Goal: Task Accomplishment & Management: Use online tool/utility

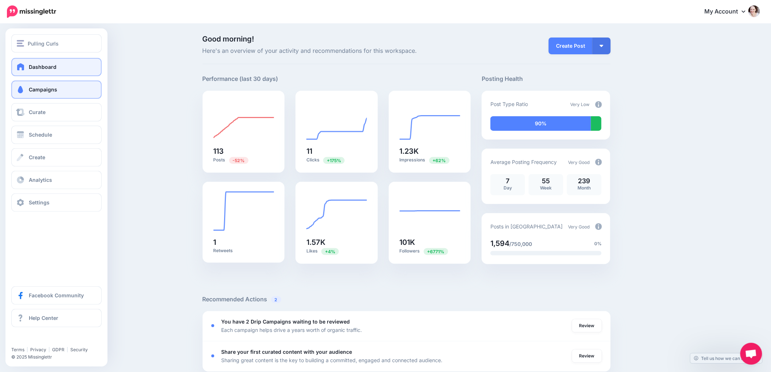
click at [22, 89] on span at bounding box center [20, 89] width 9 height 7
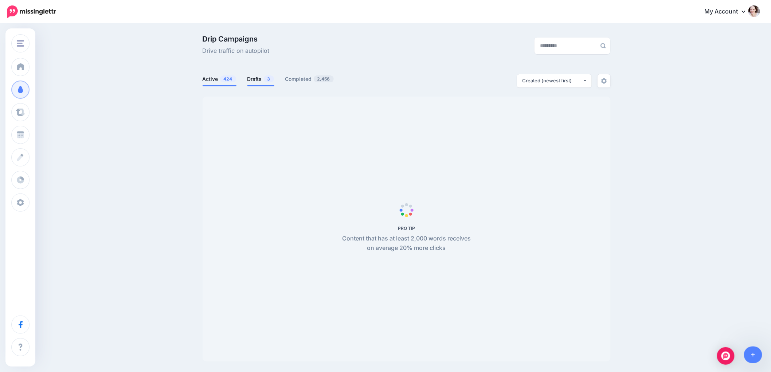
click at [259, 77] on link "Drafts 3" at bounding box center [260, 79] width 27 height 9
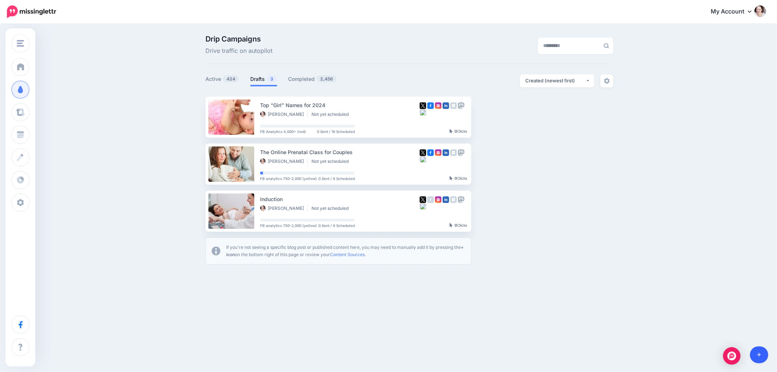
click at [760, 358] on link at bounding box center [759, 354] width 19 height 17
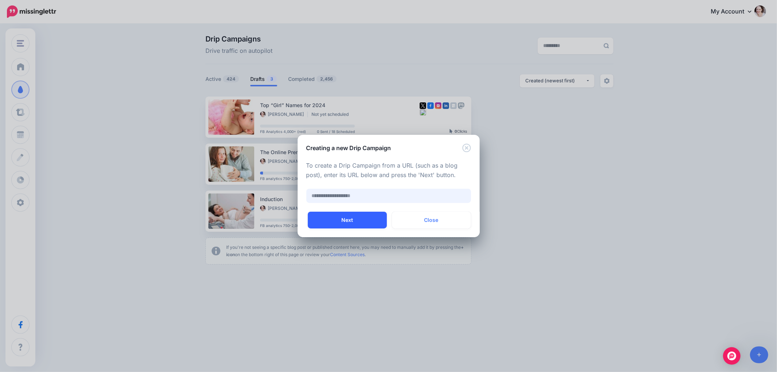
paste input "**********"
type input "**********"
click at [353, 210] on div "**********" at bounding box center [389, 182] width 182 height 60
click at [352, 219] on button "Next" at bounding box center [347, 220] width 79 height 17
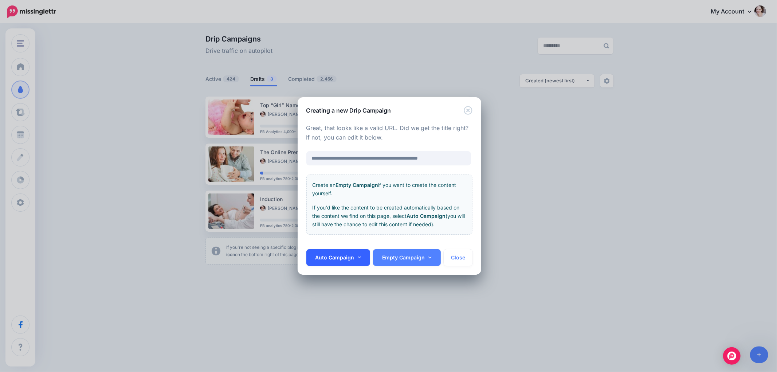
click at [340, 252] on link "Auto Campaign" at bounding box center [338, 257] width 64 height 17
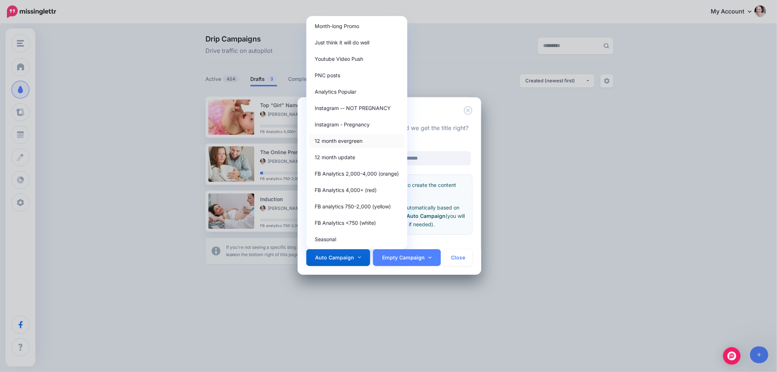
click at [338, 136] on link "12 month evergreen" at bounding box center [356, 141] width 95 height 14
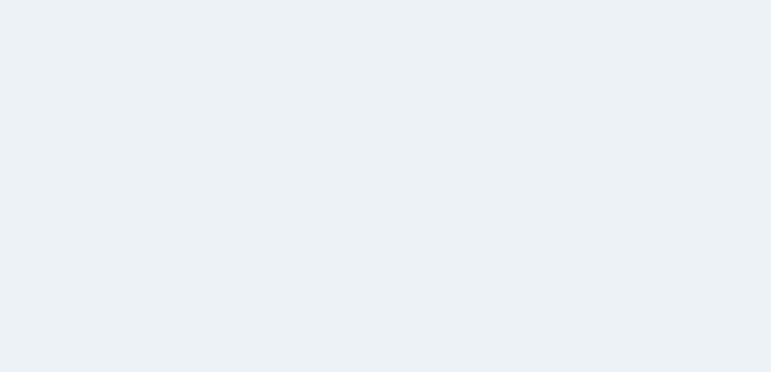
click at [400, 221] on span "PRO TIP" at bounding box center [407, 229] width 408 height 265
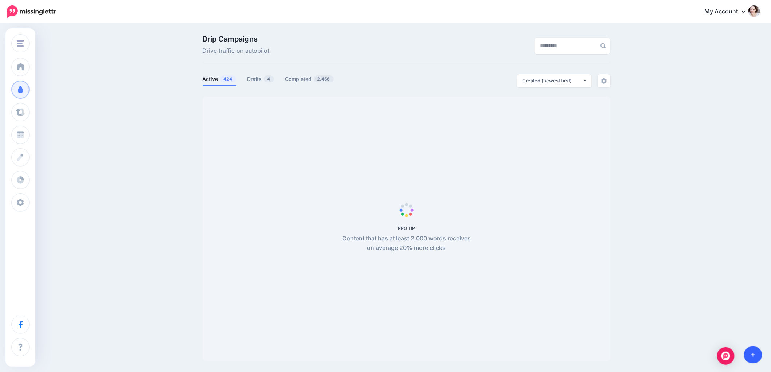
click at [755, 355] on icon at bounding box center [753, 354] width 4 height 5
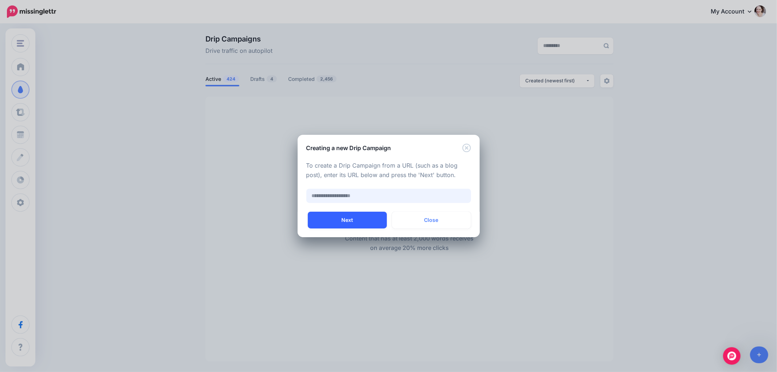
paste input "**********"
type input "**********"
click at [324, 221] on button "Next" at bounding box center [347, 220] width 79 height 17
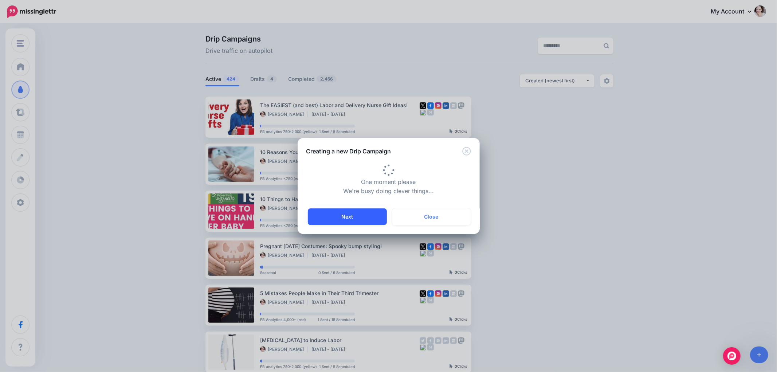
type input "**********"
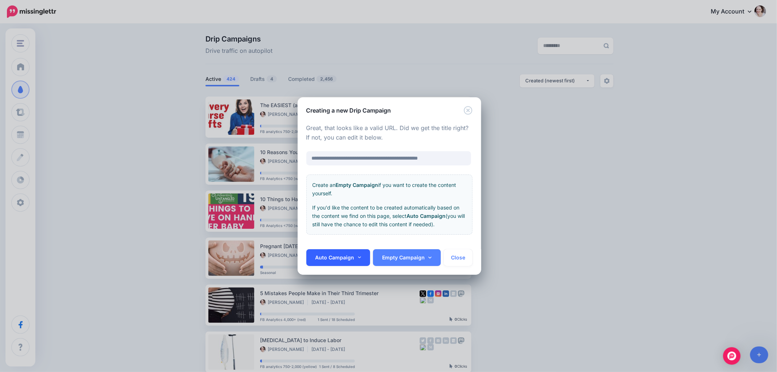
click at [332, 259] on link "Auto Campaign" at bounding box center [338, 257] width 64 height 17
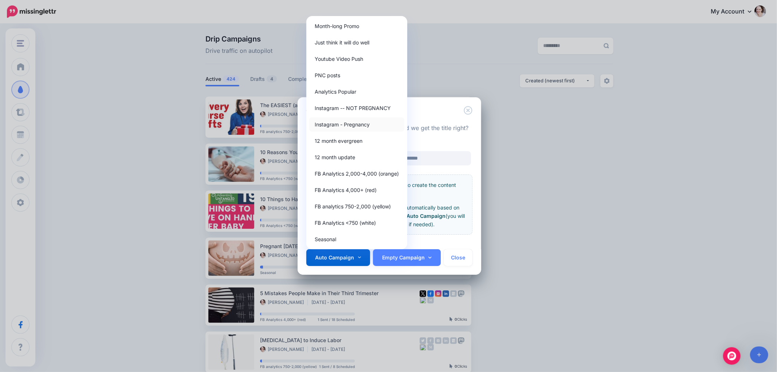
click at [344, 129] on link "Instagram - Pregnancy" at bounding box center [356, 124] width 95 height 14
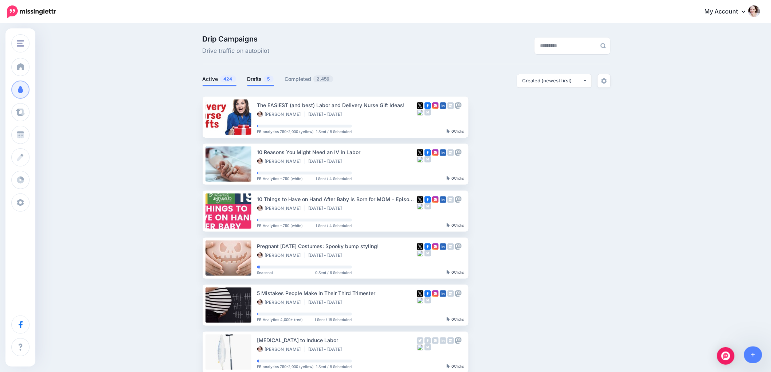
click at [262, 83] on link "Drafts 5" at bounding box center [260, 79] width 27 height 9
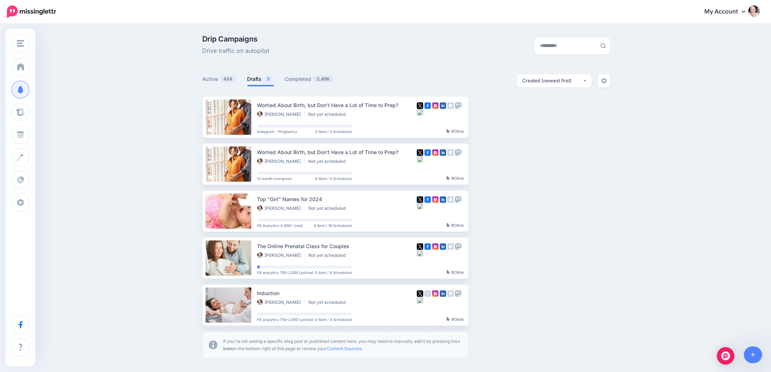
click at [253, 78] on link "Drafts 5" at bounding box center [260, 79] width 27 height 9
click at [509, 124] on div "Setup Campaign Review Campaign Regenerate Campaign Update Source URL Regenerate…" at bounding box center [501, 117] width 55 height 41
click at [501, 117] on link "Setup Campaign" at bounding box center [499, 116] width 50 height 13
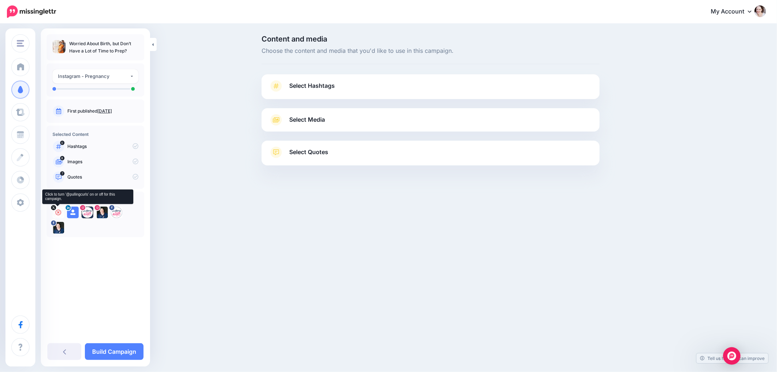
click at [57, 212] on icon at bounding box center [58, 212] width 6 height 6
click at [86, 212] on icon at bounding box center [88, 212] width 6 height 6
click at [118, 212] on icon at bounding box center [117, 212] width 6 height 6
click at [85, 213] on icon at bounding box center [88, 212] width 6 height 6
click at [348, 85] on link "Select Hashtags" at bounding box center [431, 89] width 324 height 19
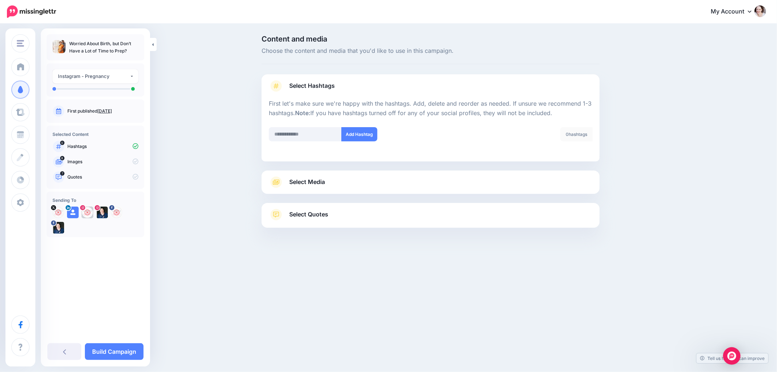
click at [309, 189] on div "Select Media Next, let's make sure we have the best media for this campaign. De…" at bounding box center [431, 182] width 338 height 23
click at [311, 184] on span "Select Media" at bounding box center [307, 182] width 36 height 10
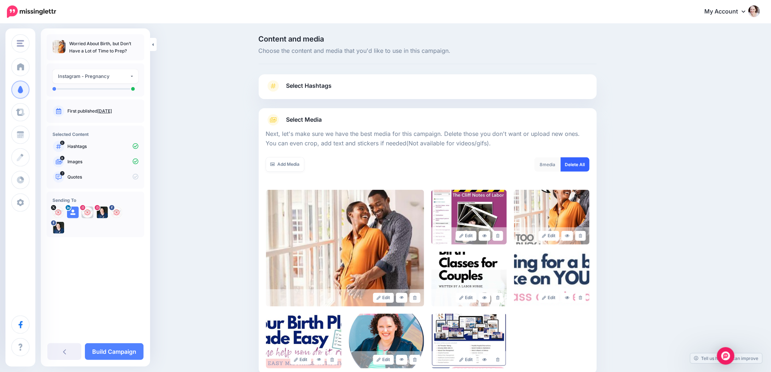
click at [582, 163] on link "Delete All" at bounding box center [575, 164] width 29 height 14
click at [277, 167] on link "Add Media" at bounding box center [285, 164] width 38 height 14
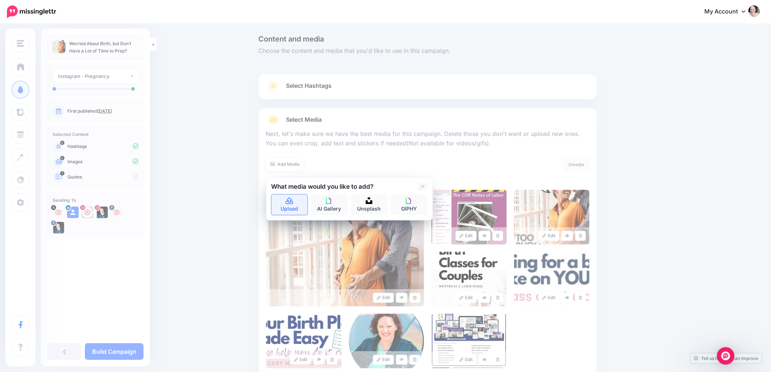
click at [284, 200] on link "Upload" at bounding box center [289, 205] width 36 height 20
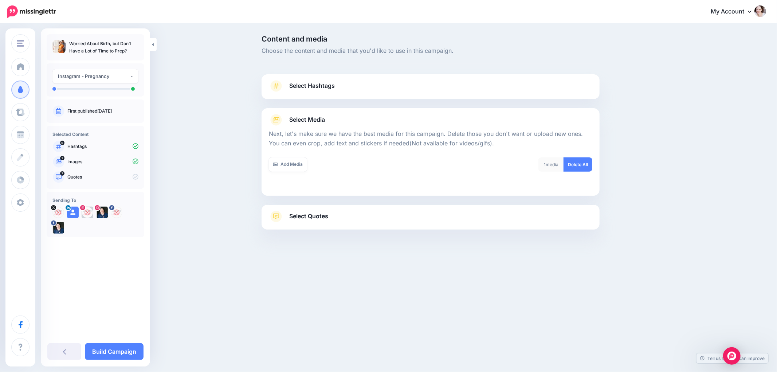
click at [307, 210] on div "Select Quotes Choose your favourite quotes or go with our recommendations. The …" at bounding box center [431, 217] width 338 height 25
click at [302, 218] on span "Select Quotes" at bounding box center [308, 216] width 39 height 10
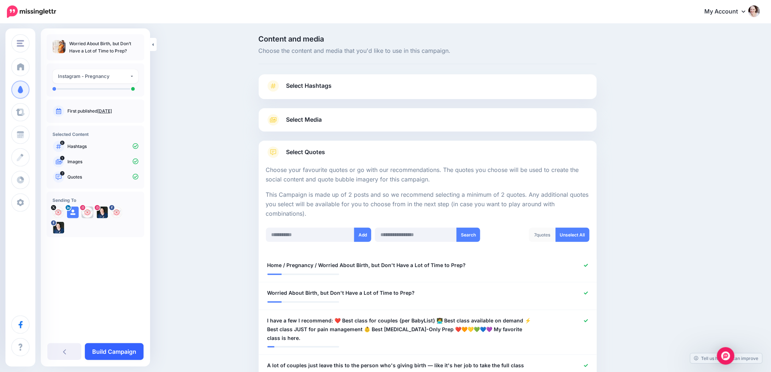
click at [117, 351] on link "Build Campaign" at bounding box center [114, 351] width 59 height 17
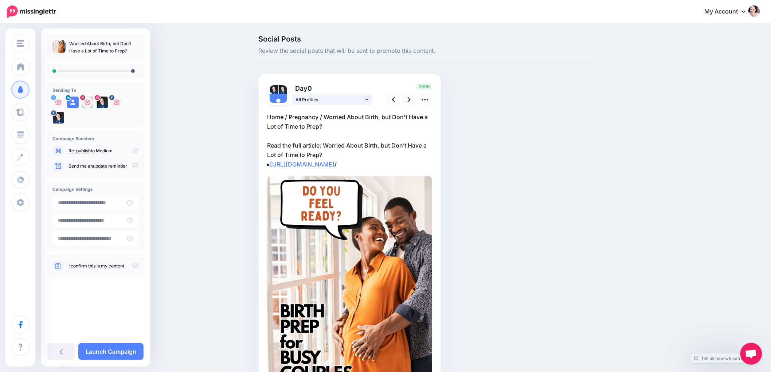
click at [330, 101] on span "All Profiles" at bounding box center [330, 100] width 68 height 8
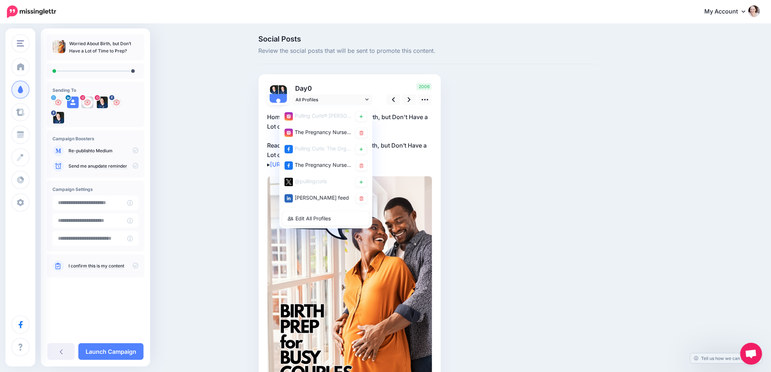
click at [252, 119] on div "Social Posts Review the social posts that will be sent to promote this content.…" at bounding box center [385, 230] width 771 height 413
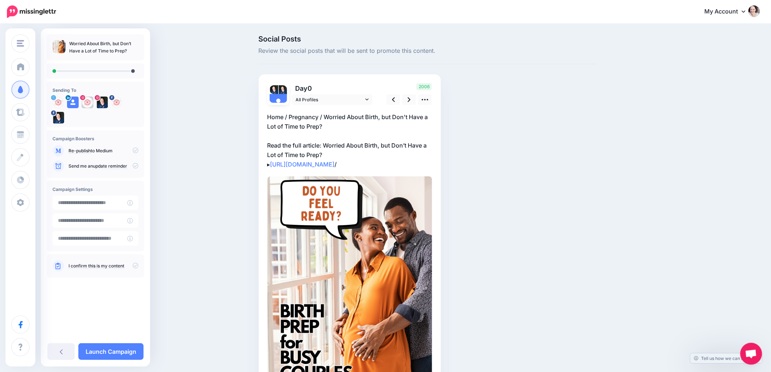
click at [346, 146] on p "Home / Pregnancy / Worried About Birth, but Don't Have a Lot of Time to Prep? R…" at bounding box center [349, 140] width 165 height 57
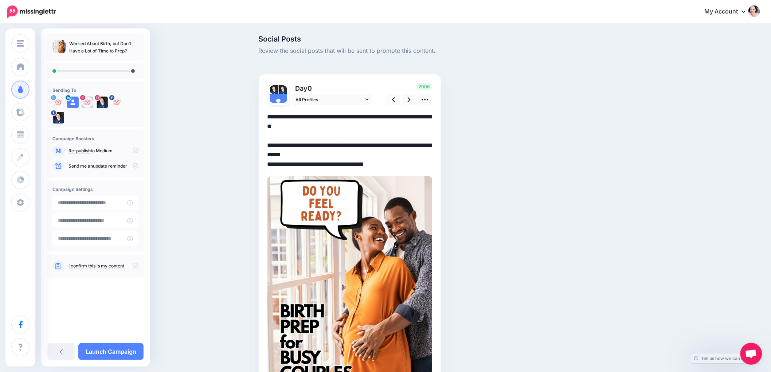
drag, startPoint x: 342, startPoint y: 130, endPoint x: 194, endPoint y: 79, distance: 156.9
click at [191, 77] on div "Social Posts Review the social posts that will be sent to promote this content.…" at bounding box center [385, 230] width 771 height 413
paste textarea "**********"
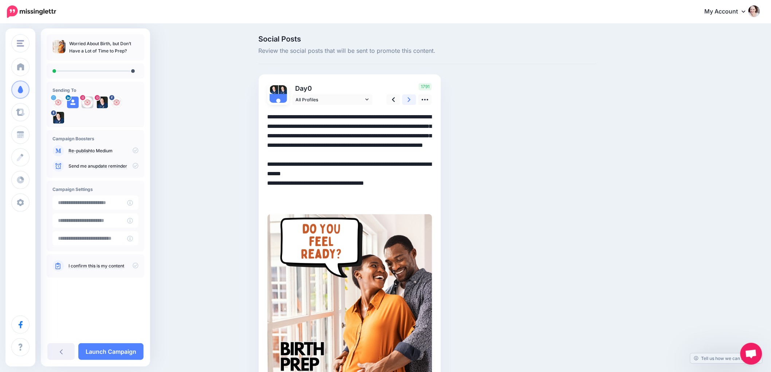
click at [414, 101] on link at bounding box center [409, 99] width 14 height 11
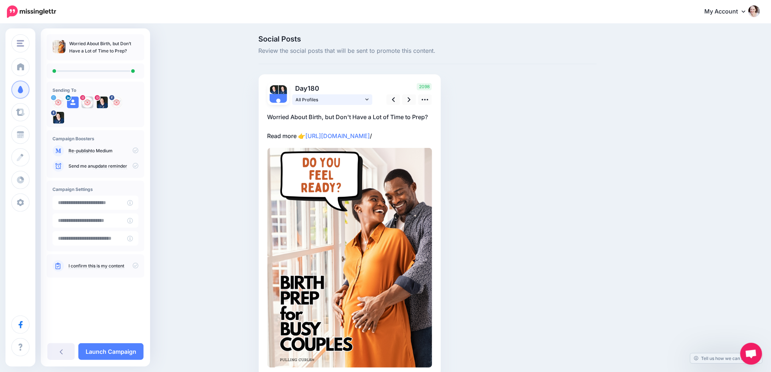
click at [352, 97] on span "All Profiles" at bounding box center [330, 100] width 68 height 8
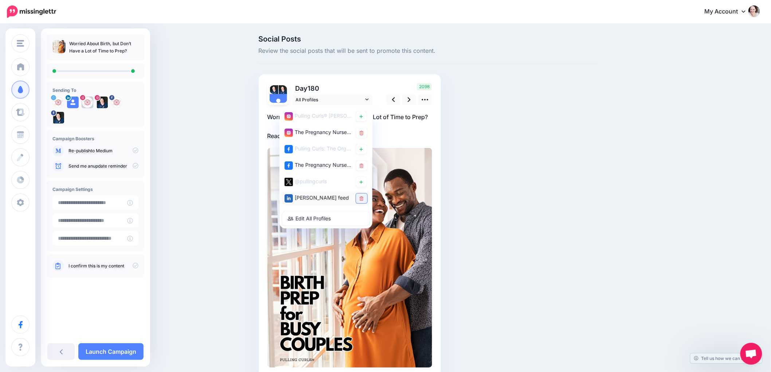
click at [367, 201] on link at bounding box center [361, 198] width 11 height 10
click at [426, 113] on p "Worried About Birth, but Don't Have a Lot of Time to Prep? Read more 👉 https://…" at bounding box center [349, 126] width 165 height 28
click at [445, 119] on div "Social Posts Review the social posts that will be sent to promote this content.…" at bounding box center [427, 216] width 349 height 363
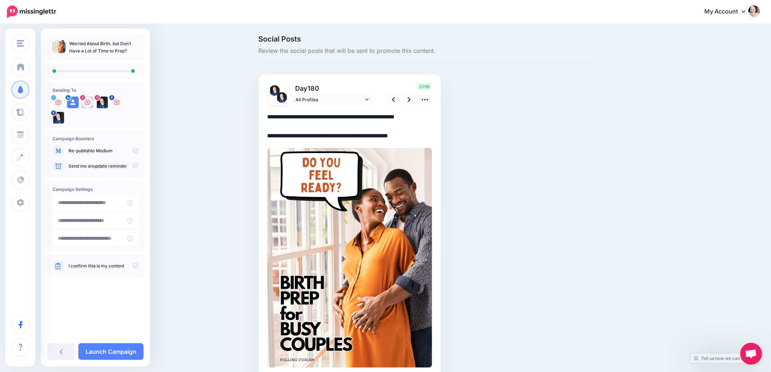
click at [435, 115] on div "Day 180 All Profiles /" at bounding box center [350, 225] width 182 height 302
drag, startPoint x: 433, startPoint y: 115, endPoint x: 215, endPoint y: 119, distance: 217.9
click at [215, 119] on div "Social Posts Review the social posts that will be sent to promote this content.…" at bounding box center [385, 216] width 771 height 385
paste textarea "**********"
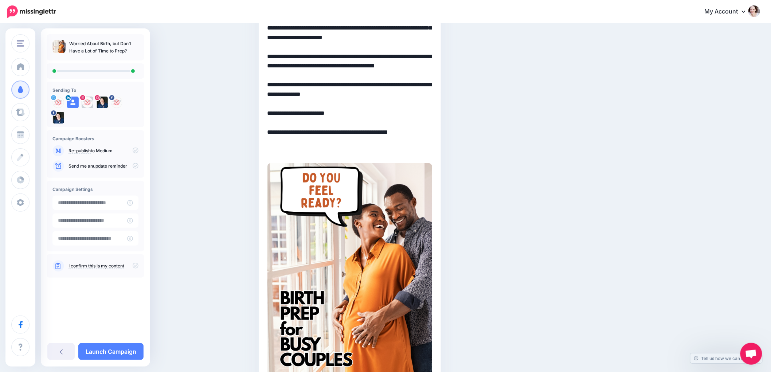
scroll to position [17, 0]
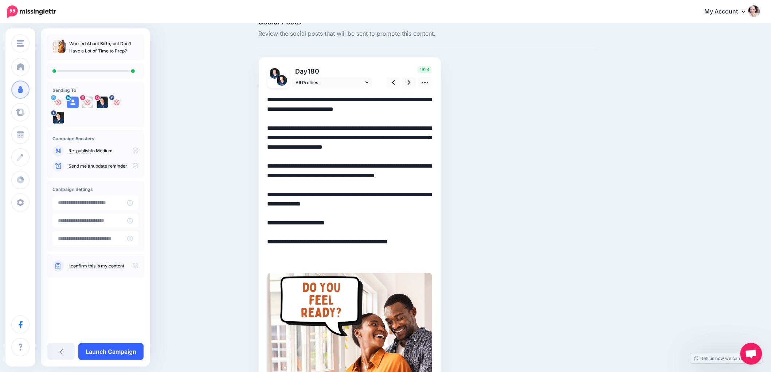
type textarea "**********"
click at [118, 353] on link "Launch Campaign" at bounding box center [110, 351] width 65 height 17
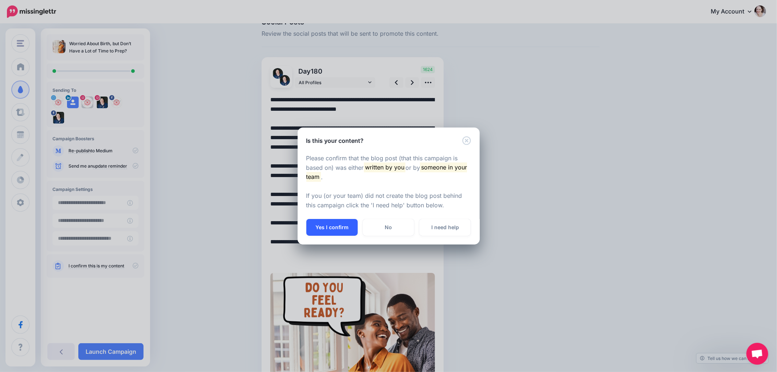
click at [322, 227] on button "Yes I confirm" at bounding box center [331, 227] width 51 height 17
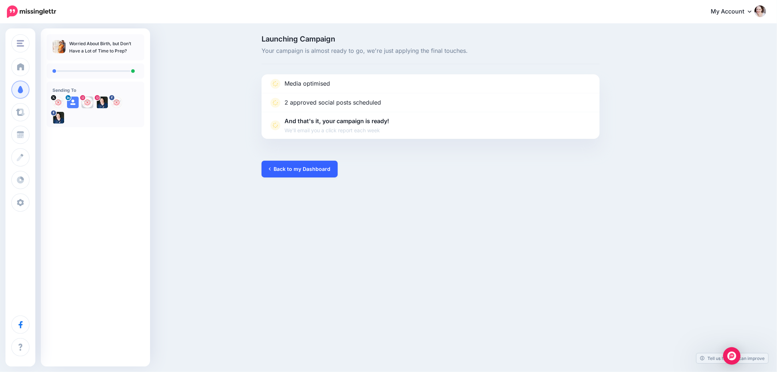
click at [295, 165] on link "Back to my Dashboard" at bounding box center [300, 169] width 76 height 17
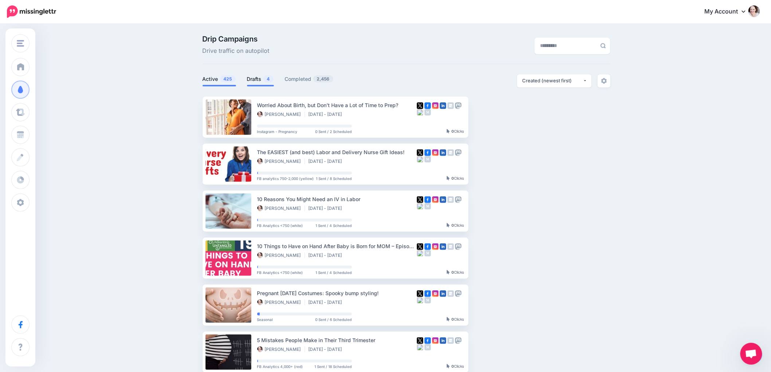
click at [252, 79] on link "Drafts 4" at bounding box center [260, 79] width 27 height 9
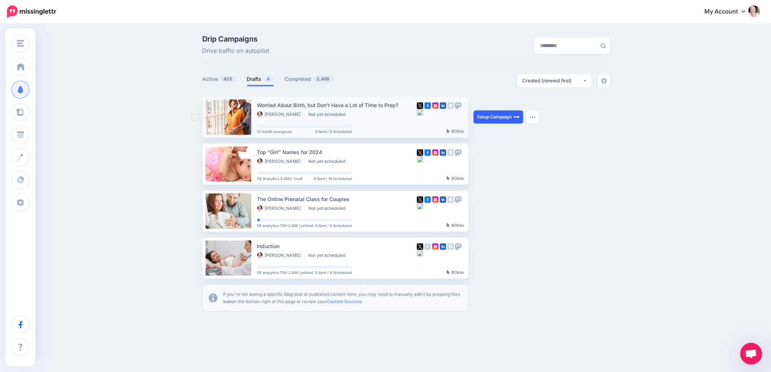
click at [501, 113] on link "Setup Campaign" at bounding box center [499, 116] width 50 height 13
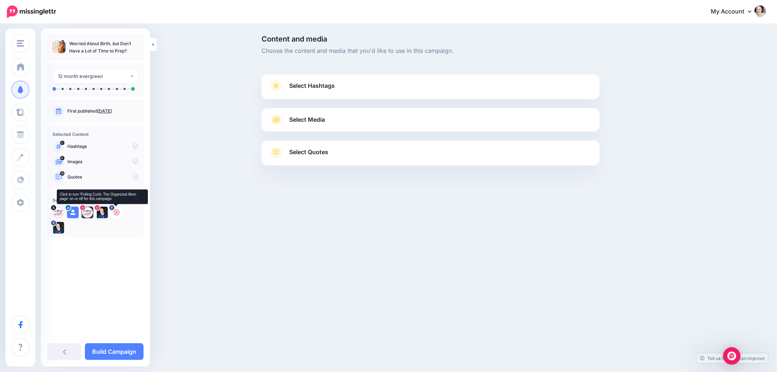
click at [115, 212] on icon at bounding box center [117, 212] width 6 height 6
click at [100, 212] on icon at bounding box center [102, 212] width 6 height 6
click at [89, 212] on icon at bounding box center [88, 212] width 6 height 6
click at [74, 213] on icon at bounding box center [73, 212] width 6 height 6
click at [57, 214] on icon at bounding box center [58, 212] width 6 height 6
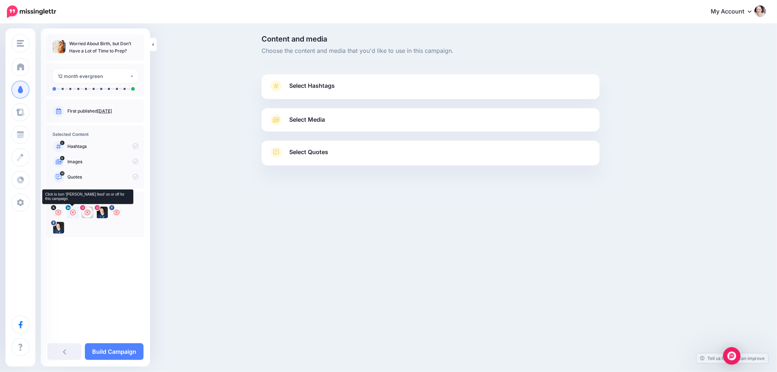
click at [71, 211] on icon at bounding box center [73, 212] width 6 height 6
click at [100, 212] on icon at bounding box center [102, 212] width 6 height 6
click at [325, 84] on span "Select Hashtags" at bounding box center [312, 86] width 46 height 10
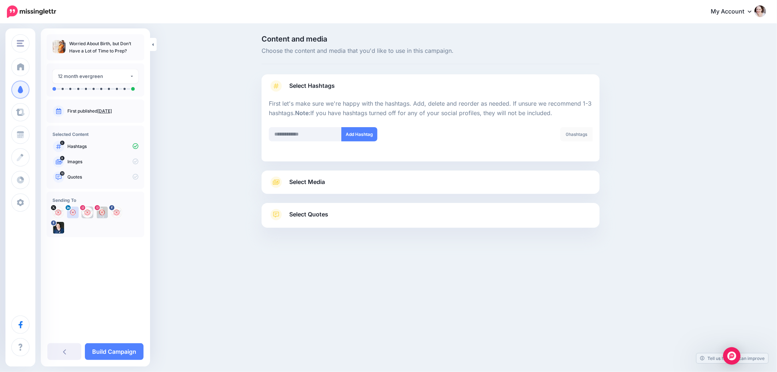
click at [321, 184] on span "Select Media" at bounding box center [307, 182] width 36 height 10
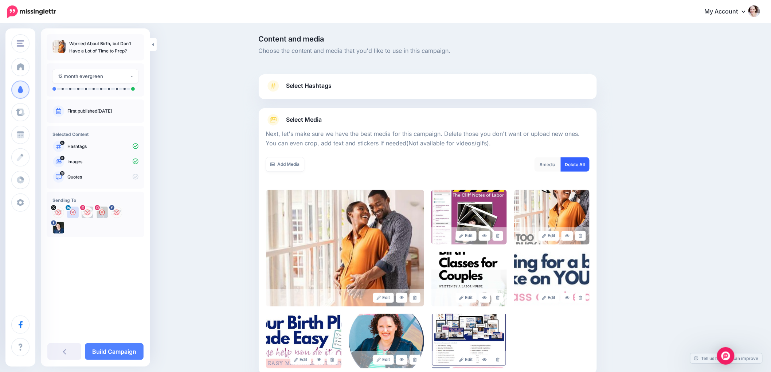
click at [575, 162] on link "Delete All" at bounding box center [575, 164] width 29 height 14
click at [272, 157] on link "Add Media" at bounding box center [285, 164] width 38 height 14
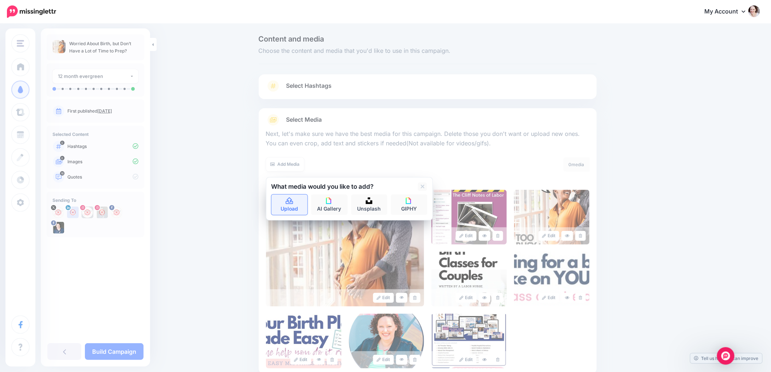
click at [293, 208] on link "Upload" at bounding box center [289, 205] width 36 height 20
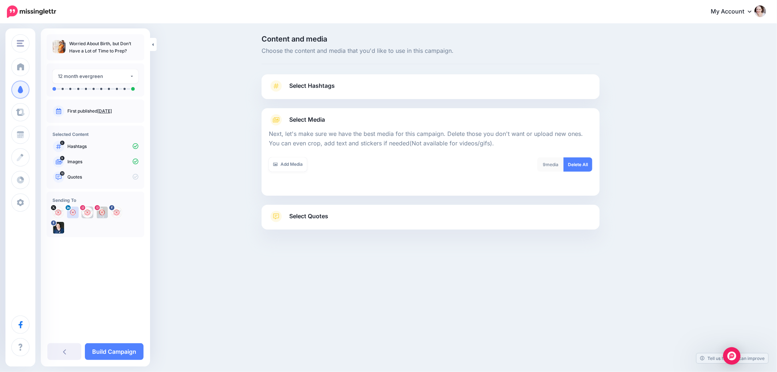
click at [328, 214] on span "Select Quotes" at bounding box center [308, 216] width 39 height 10
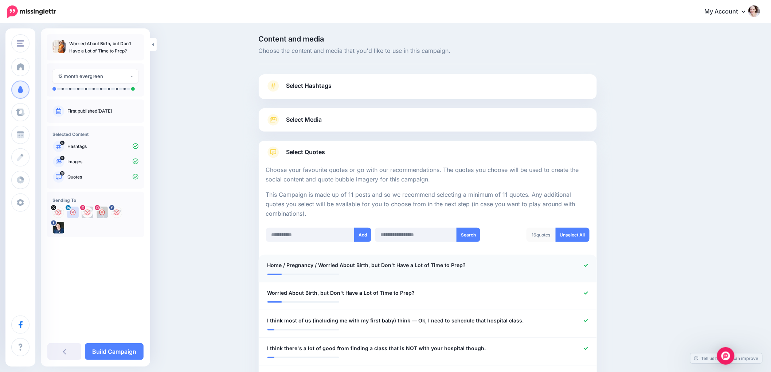
click at [588, 263] on icon at bounding box center [586, 265] width 4 height 4
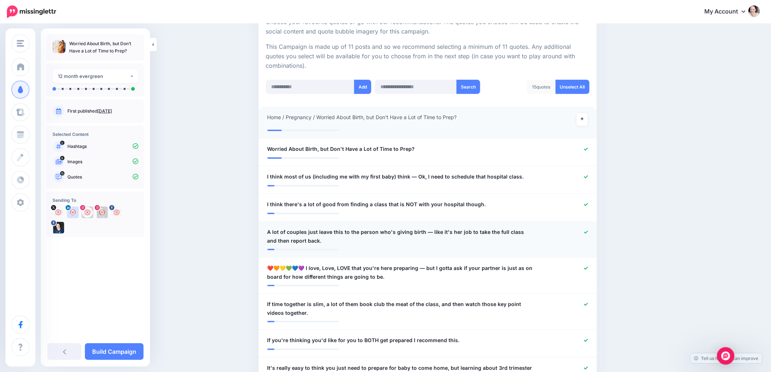
scroll to position [162, 0]
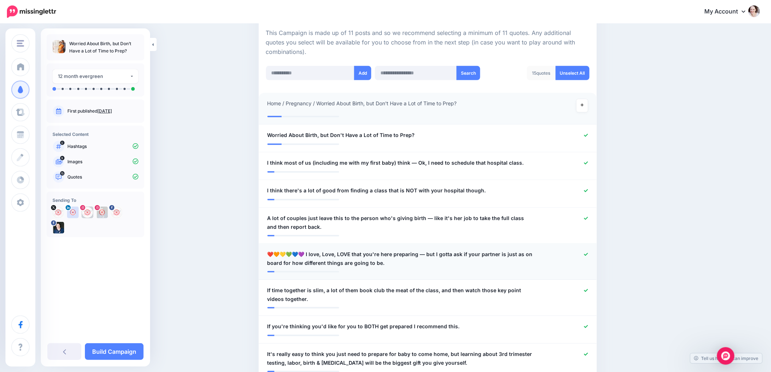
click at [588, 252] on icon at bounding box center [586, 254] width 4 height 4
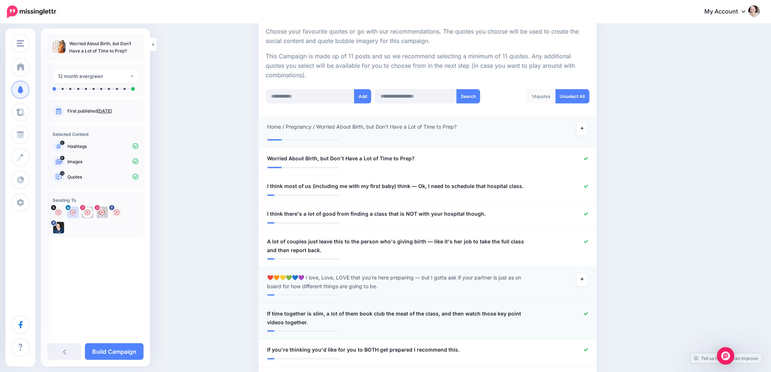
scroll to position [202, 0]
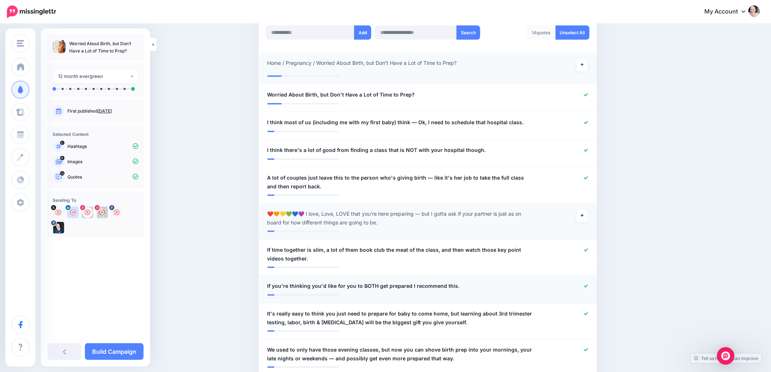
click at [588, 285] on icon at bounding box center [586, 286] width 4 height 4
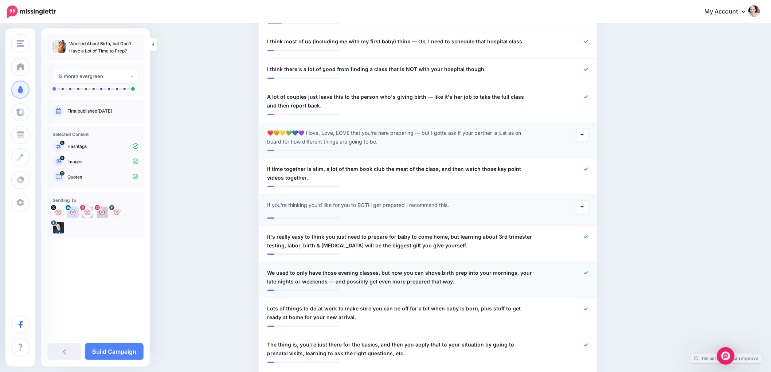
scroll to position [324, 0]
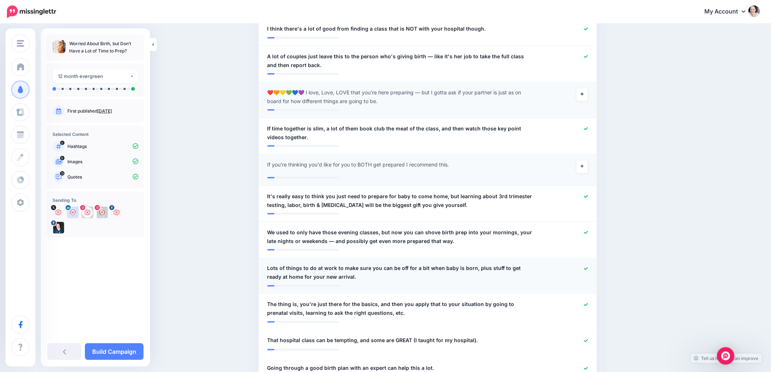
click at [588, 267] on icon at bounding box center [586, 269] width 4 height 4
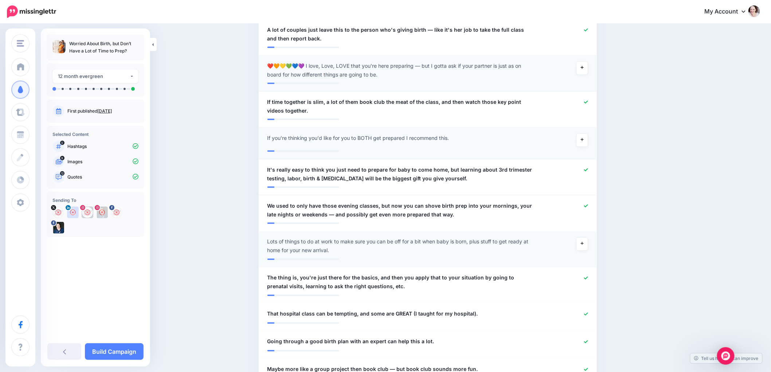
scroll to position [364, 0]
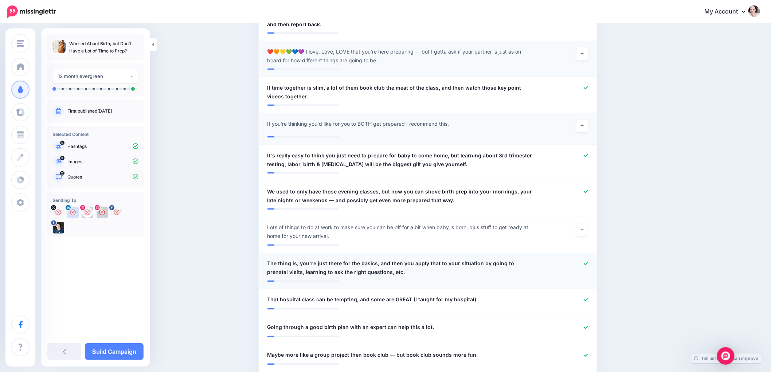
click at [588, 264] on icon at bounding box center [586, 263] width 4 height 3
click at [587, 301] on icon at bounding box center [586, 300] width 4 height 4
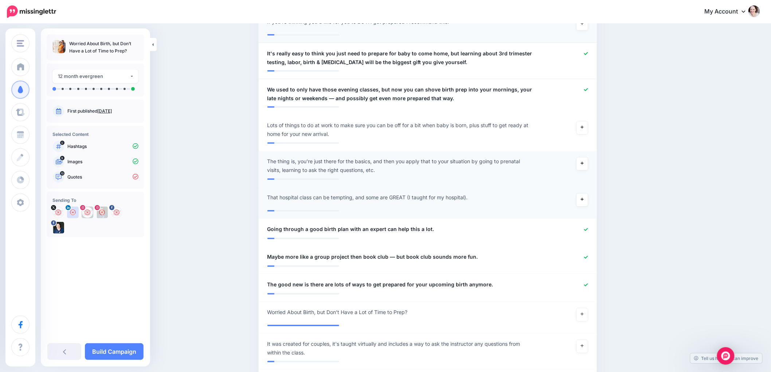
scroll to position [486, 0]
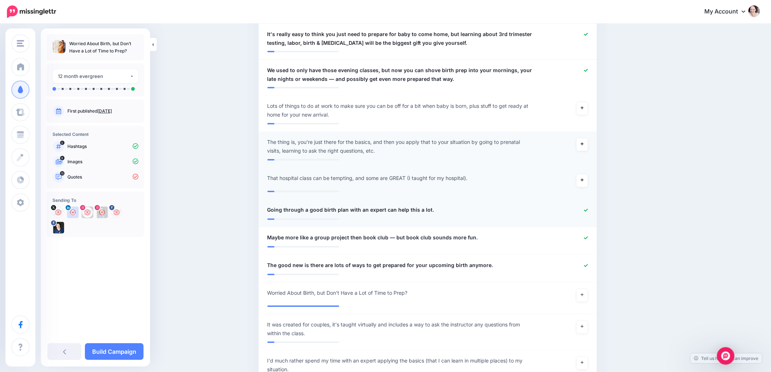
click at [588, 209] on icon at bounding box center [586, 210] width 4 height 4
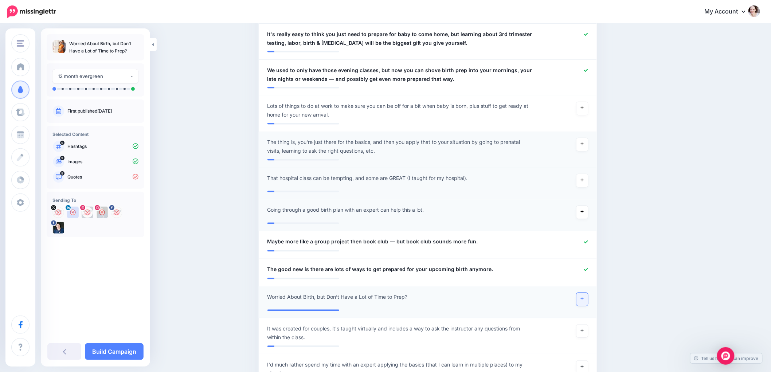
click at [587, 296] on link at bounding box center [582, 299] width 12 height 13
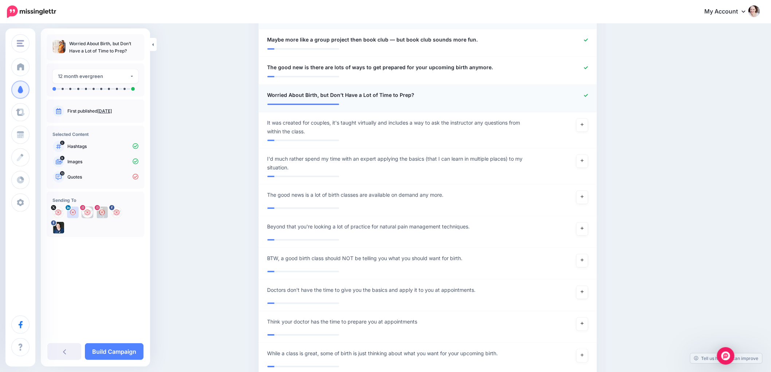
scroll to position [729, 0]
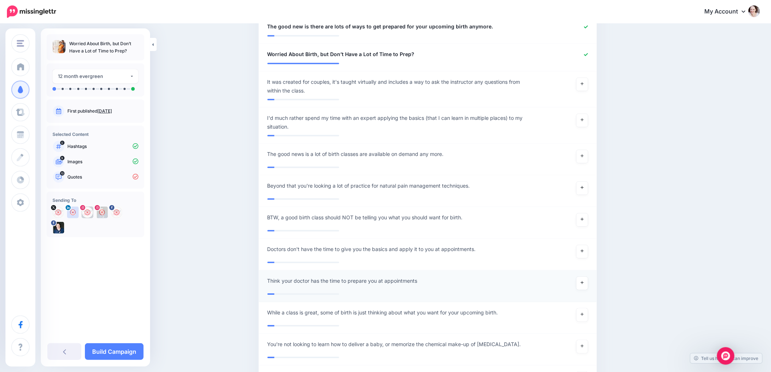
click at [411, 276] on li "**********" at bounding box center [428, 286] width 338 height 32
click at [424, 278] on div "**********" at bounding box center [400, 283] width 277 height 13
click at [581, 282] on link at bounding box center [582, 283] width 12 height 13
click at [431, 281] on div "**********" at bounding box center [400, 281] width 277 height 9
click at [417, 277] on span "Think your doctor has the time to prepare you at appointments" at bounding box center [346, 281] width 159 height 9
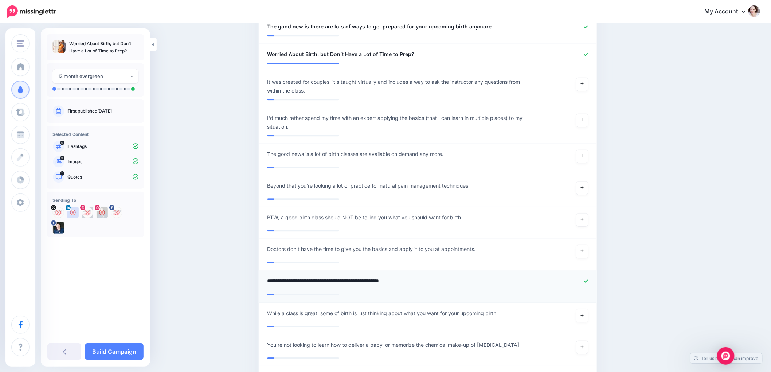
click at [424, 282] on textarea "**********" at bounding box center [400, 284] width 266 height 14
type textarea "**********"
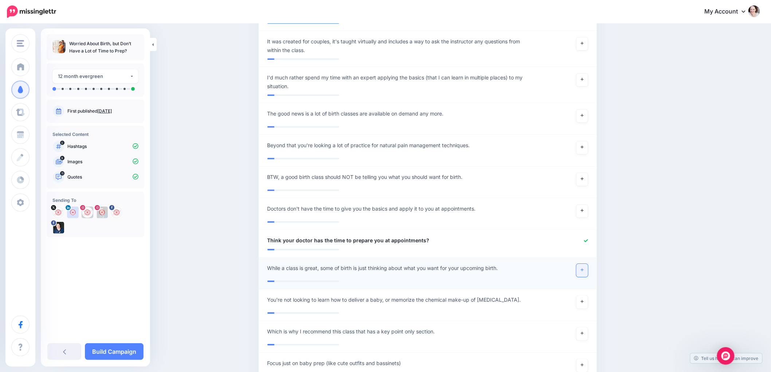
click at [583, 270] on link at bounding box center [582, 270] width 12 height 13
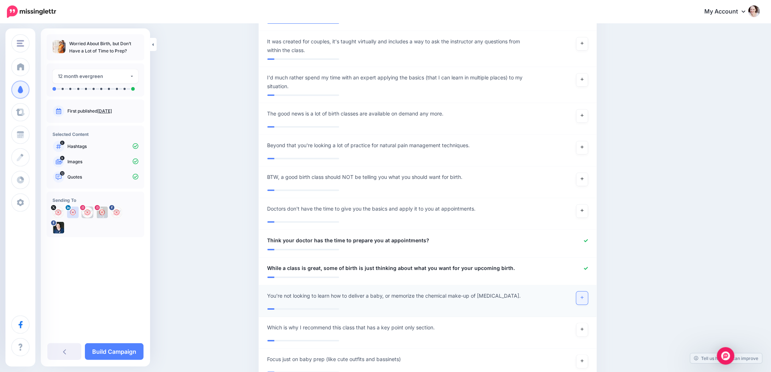
click at [584, 296] on icon at bounding box center [582, 297] width 3 height 4
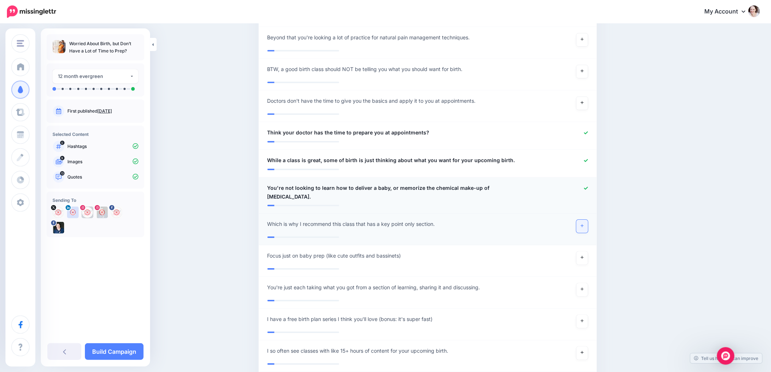
scroll to position [890, 0]
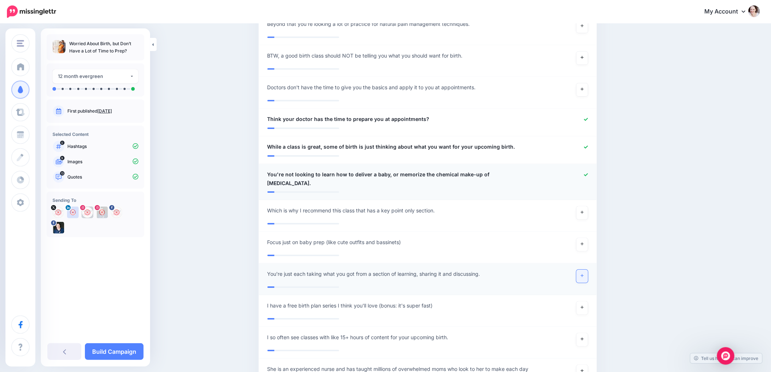
click at [586, 270] on link at bounding box center [582, 276] width 12 height 13
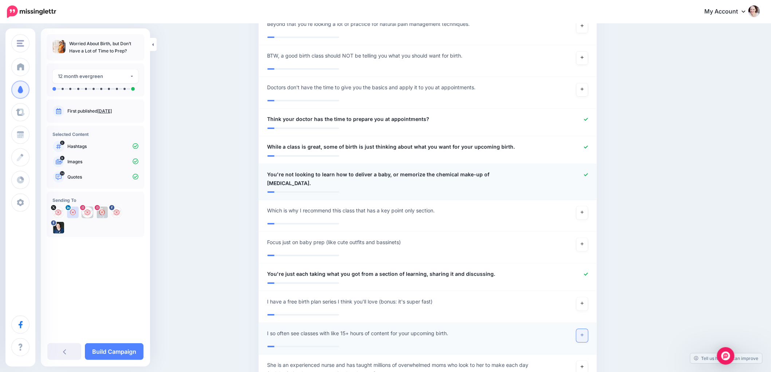
click at [583, 329] on link at bounding box center [582, 335] width 12 height 13
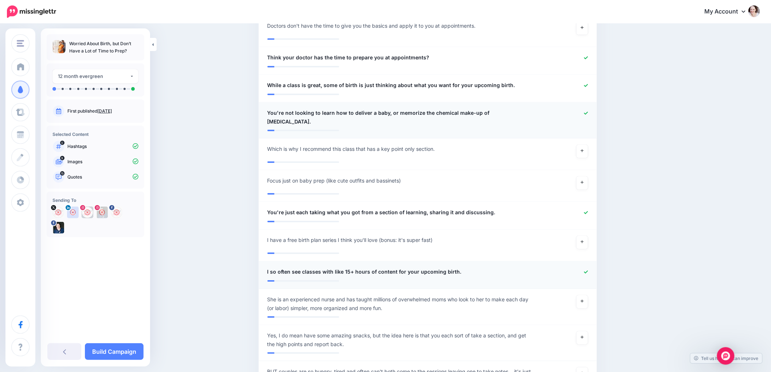
scroll to position [971, 0]
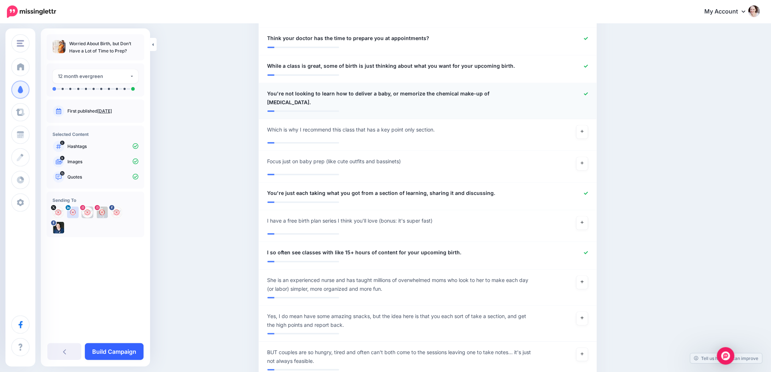
click at [93, 355] on link "Build Campaign" at bounding box center [114, 351] width 59 height 17
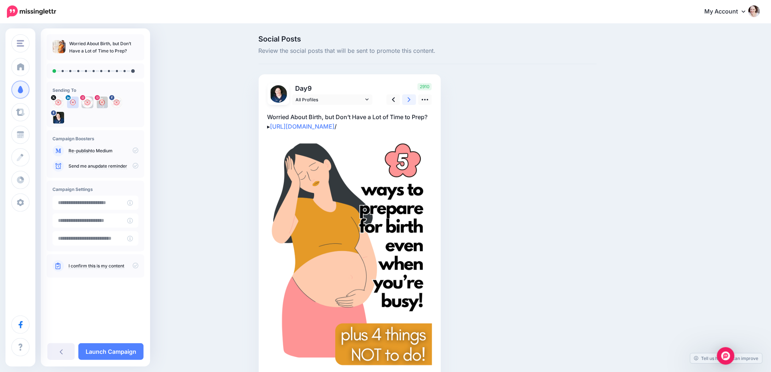
click at [410, 100] on link at bounding box center [409, 99] width 14 height 11
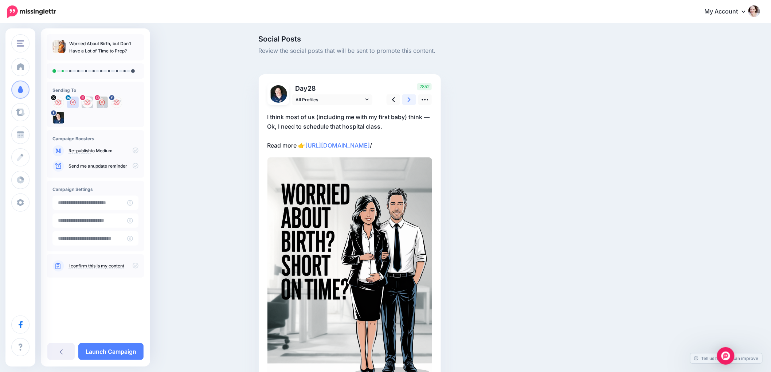
click at [410, 100] on link at bounding box center [409, 99] width 14 height 11
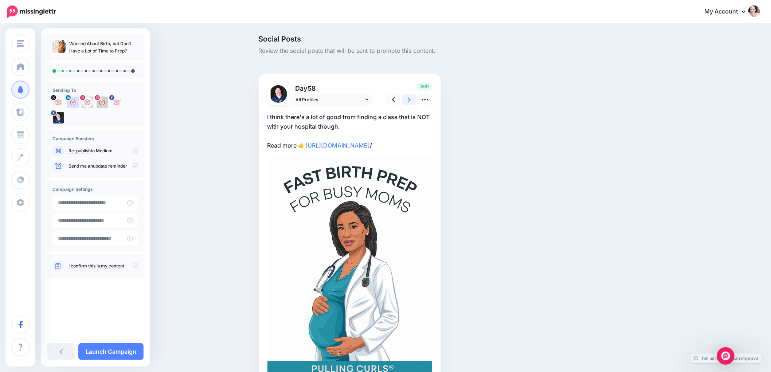
click at [410, 100] on link at bounding box center [409, 99] width 14 height 11
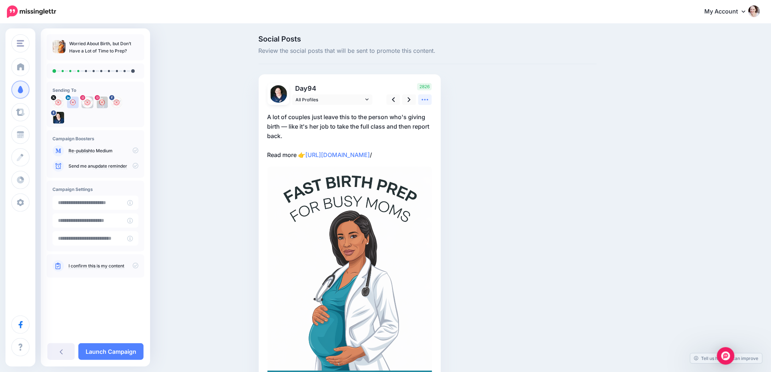
click at [429, 97] on icon at bounding box center [425, 100] width 8 height 8
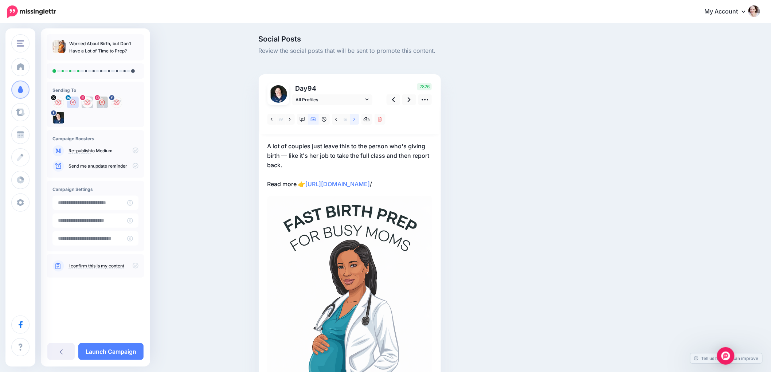
click at [359, 121] on link at bounding box center [354, 119] width 9 height 11
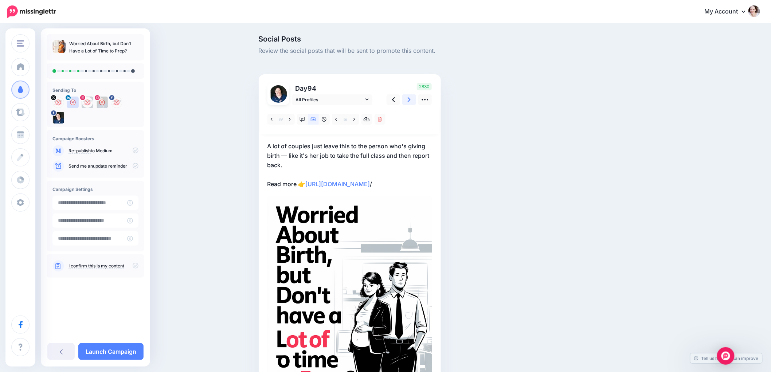
click at [411, 97] on icon at bounding box center [409, 100] width 3 height 8
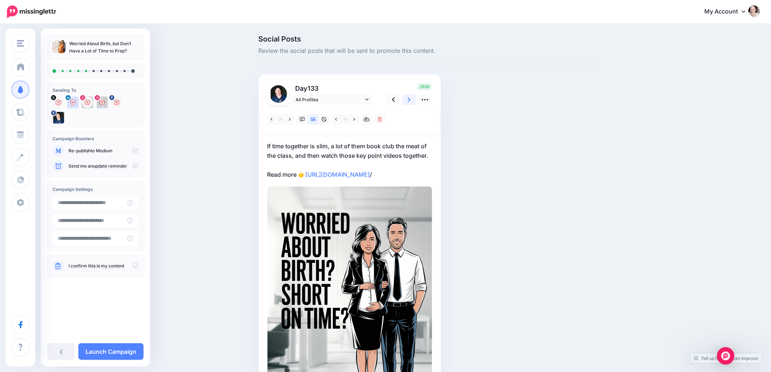
click at [411, 97] on icon at bounding box center [409, 100] width 3 height 8
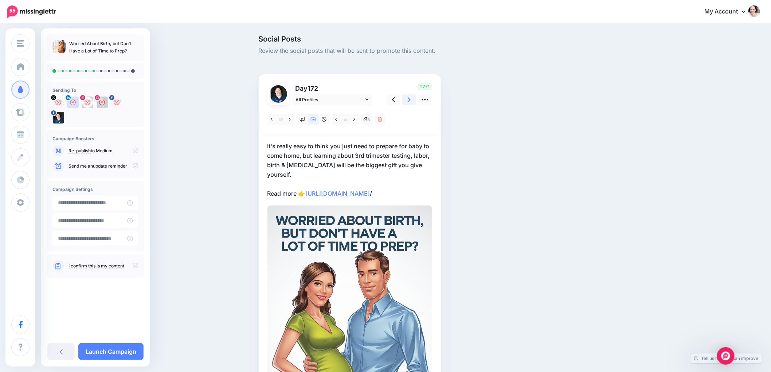
click at [411, 97] on icon at bounding box center [409, 100] width 3 height 8
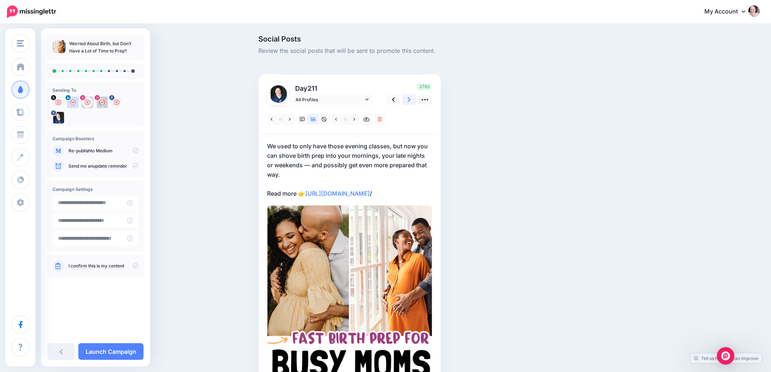
click at [411, 97] on icon at bounding box center [409, 100] width 3 height 8
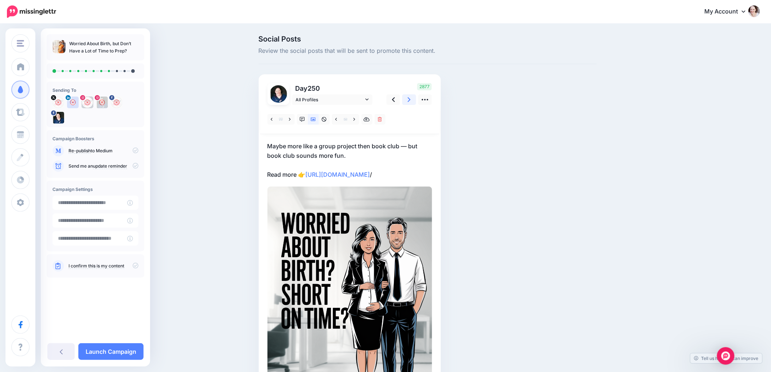
click at [411, 97] on icon at bounding box center [409, 100] width 3 height 8
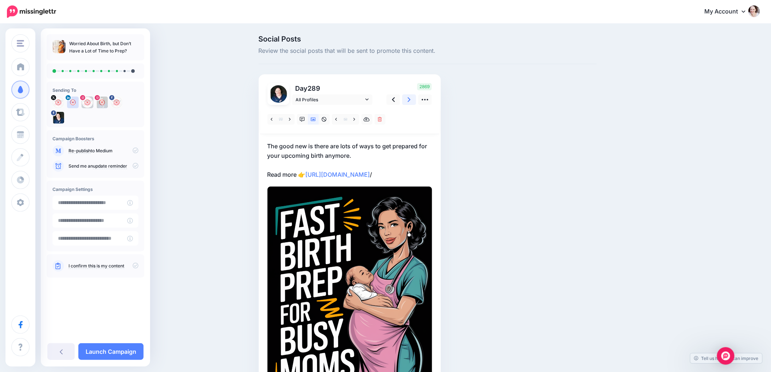
click at [411, 97] on icon at bounding box center [409, 100] width 3 height 8
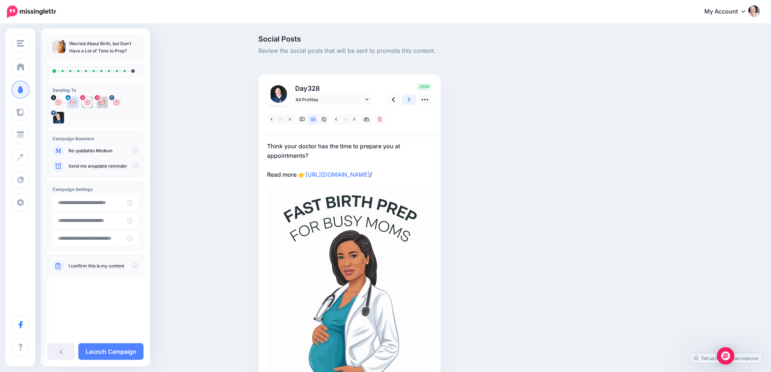
click at [411, 97] on icon at bounding box center [409, 100] width 3 height 8
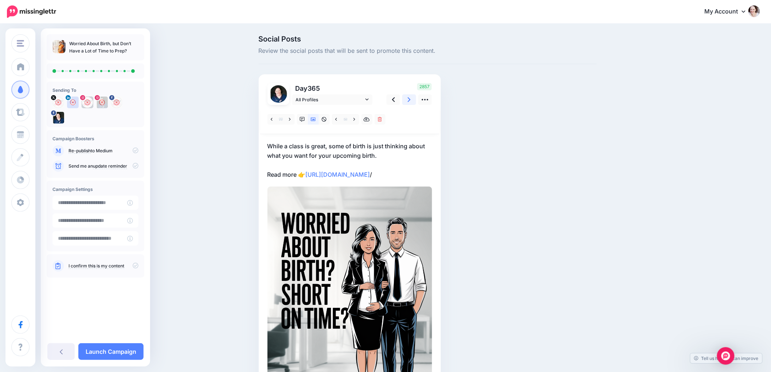
click at [411, 97] on icon at bounding box center [409, 100] width 3 height 8
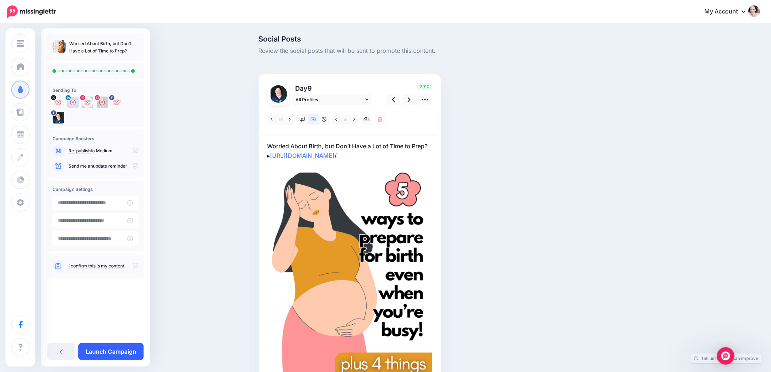
click at [108, 351] on link "Launch Campaign" at bounding box center [110, 351] width 65 height 17
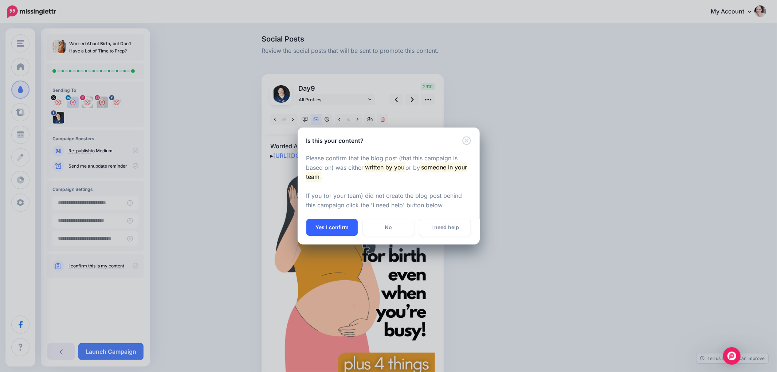
click at [320, 227] on button "Yes I confirm" at bounding box center [331, 227] width 51 height 17
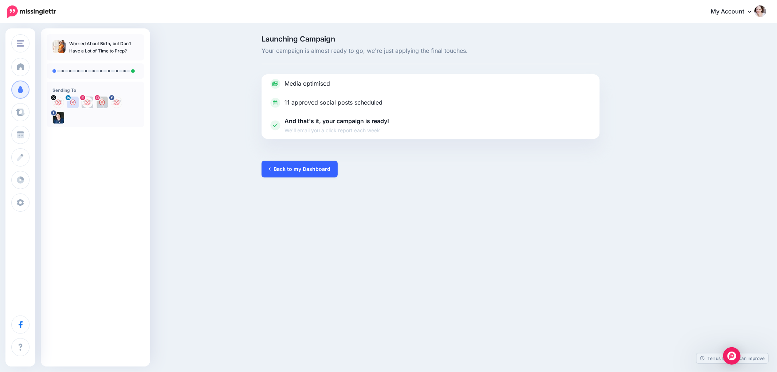
click at [281, 168] on link "Back to my Dashboard" at bounding box center [300, 169] width 76 height 17
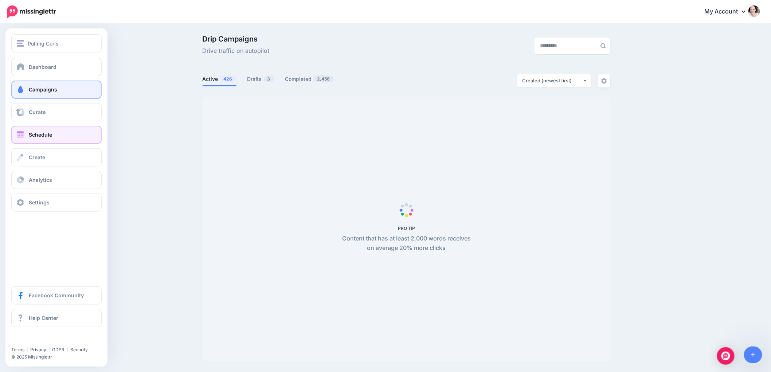
click at [27, 133] on link "Schedule" at bounding box center [56, 135] width 90 height 18
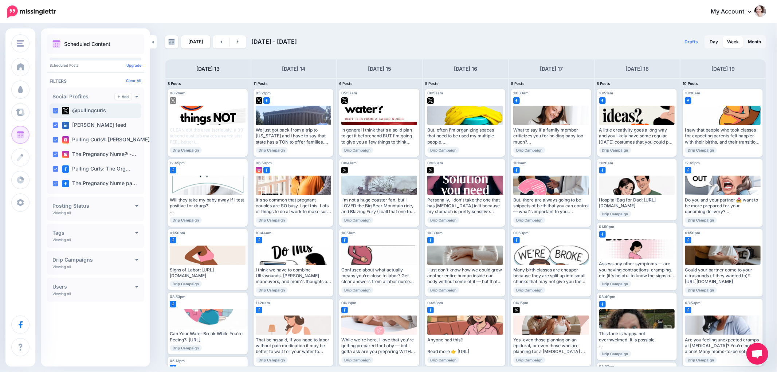
click at [53, 108] on ins at bounding box center [55, 111] width 6 height 6
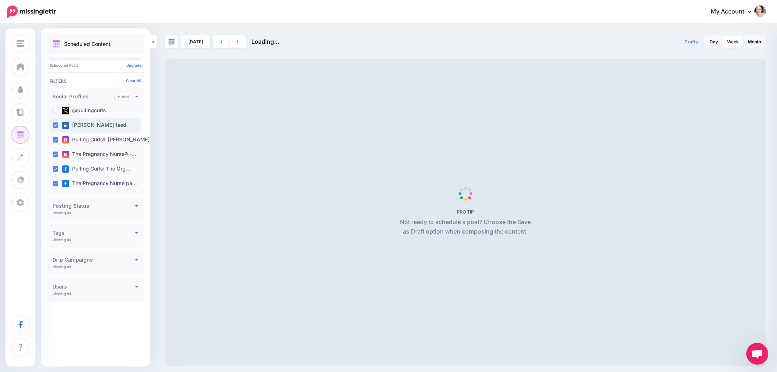
click at [56, 127] on ins at bounding box center [55, 125] width 6 height 6
drag, startPoint x: 52, startPoint y: 139, endPoint x: 53, endPoint y: 153, distance: 14.6
click at [52, 140] on div "Pulling Curls® [PERSON_NAME] …" at bounding box center [96, 140] width 92 height 15
click at [53, 157] on ins at bounding box center [55, 155] width 6 height 6
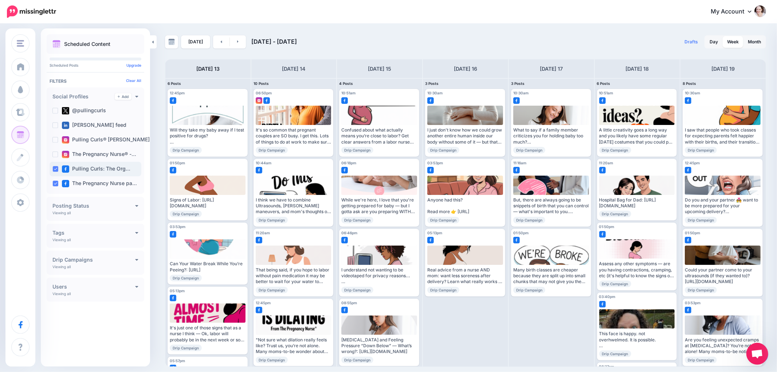
click at [55, 171] on ins at bounding box center [55, 169] width 6 height 6
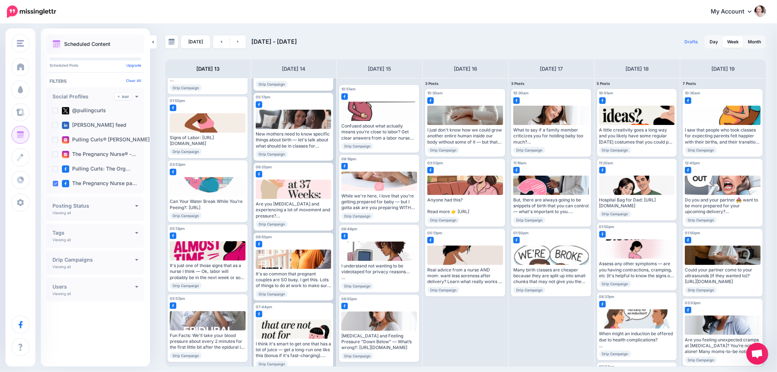
scroll to position [283, 0]
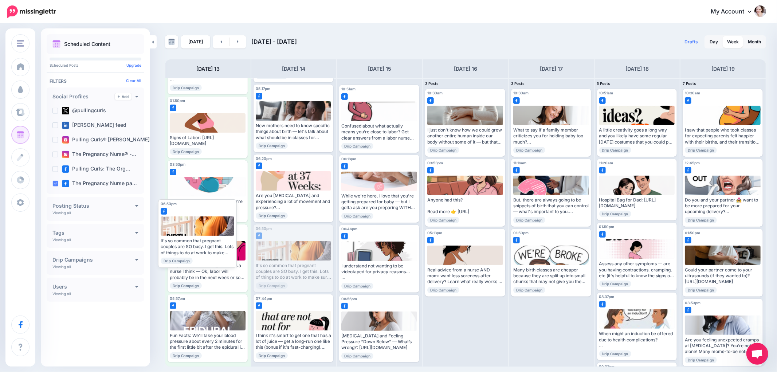
drag, startPoint x: 282, startPoint y: 259, endPoint x: 187, endPoint y: 234, distance: 98.7
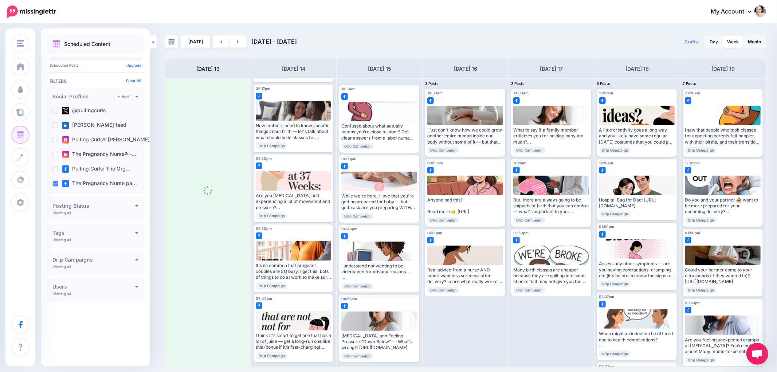
scroll to position [0, 0]
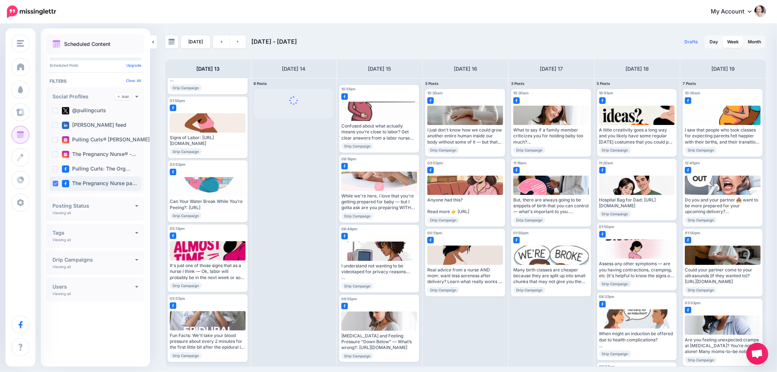
click at [57, 184] on ins at bounding box center [55, 184] width 6 height 6
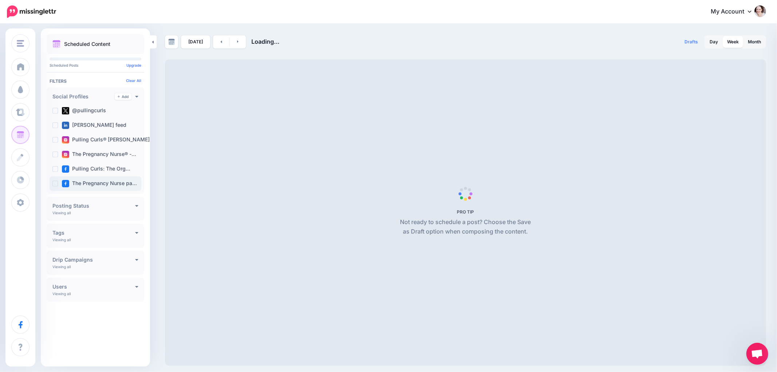
click at [53, 184] on ins at bounding box center [55, 184] width 6 height 6
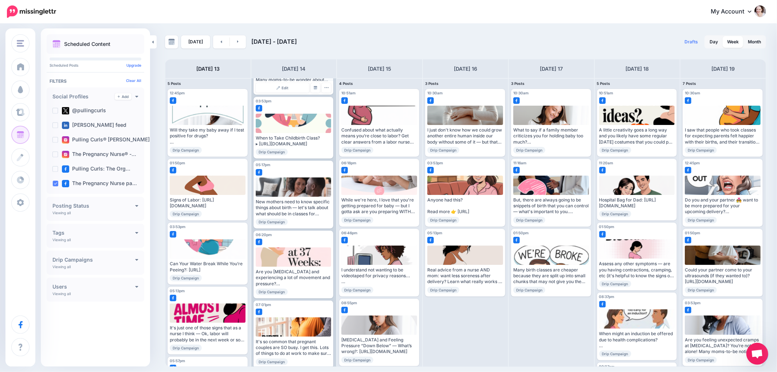
scroll to position [243, 0]
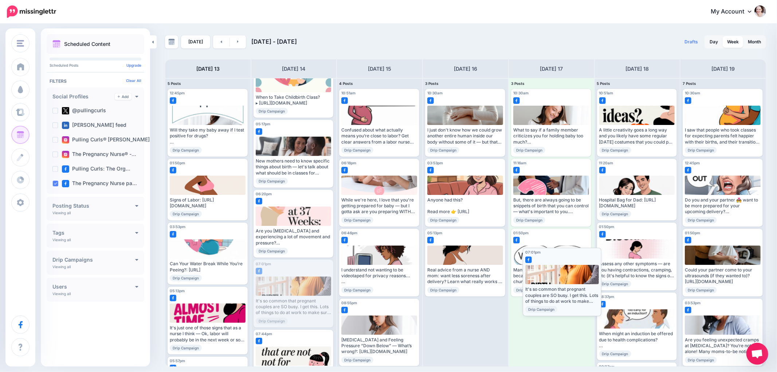
drag, startPoint x: 281, startPoint y: 295, endPoint x: 548, endPoint y: 278, distance: 267.6
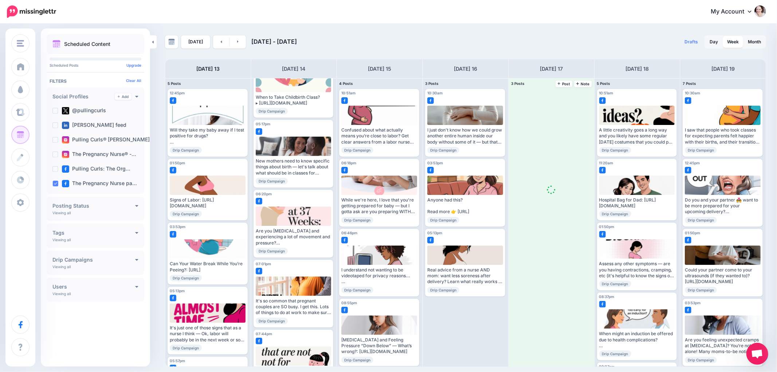
scroll to position [0, 0]
